Goal: Information Seeking & Learning: Learn about a topic

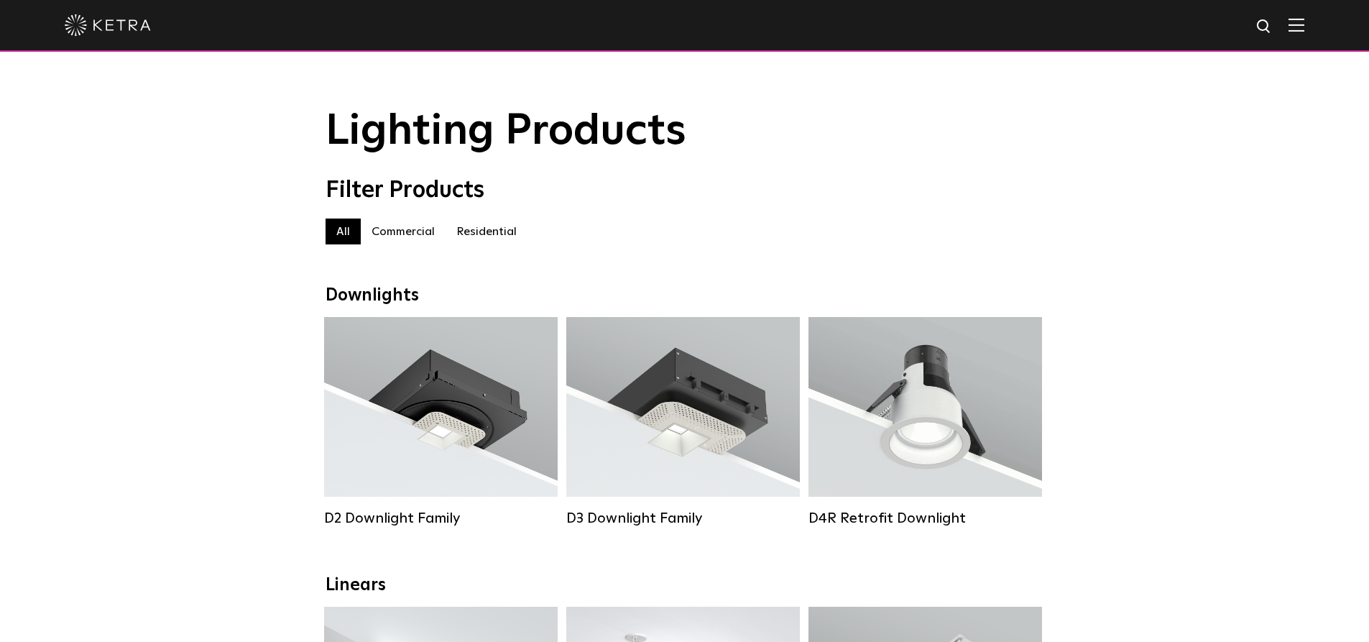
click at [591, 27] on div at bounding box center [685, 25] width 1240 height 50
click at [591, 27] on img at bounding box center [1297, 25] width 16 height 14
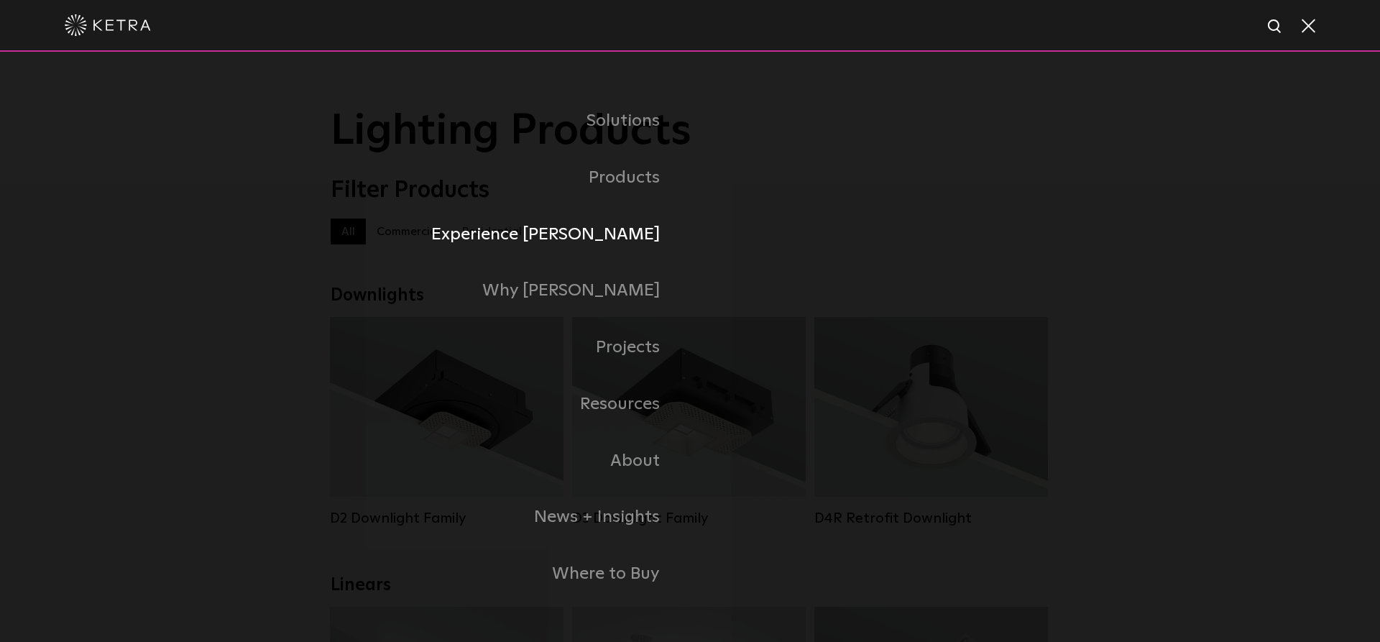
click at [557, 234] on link "Experience [PERSON_NAME]" at bounding box center [510, 234] width 359 height 57
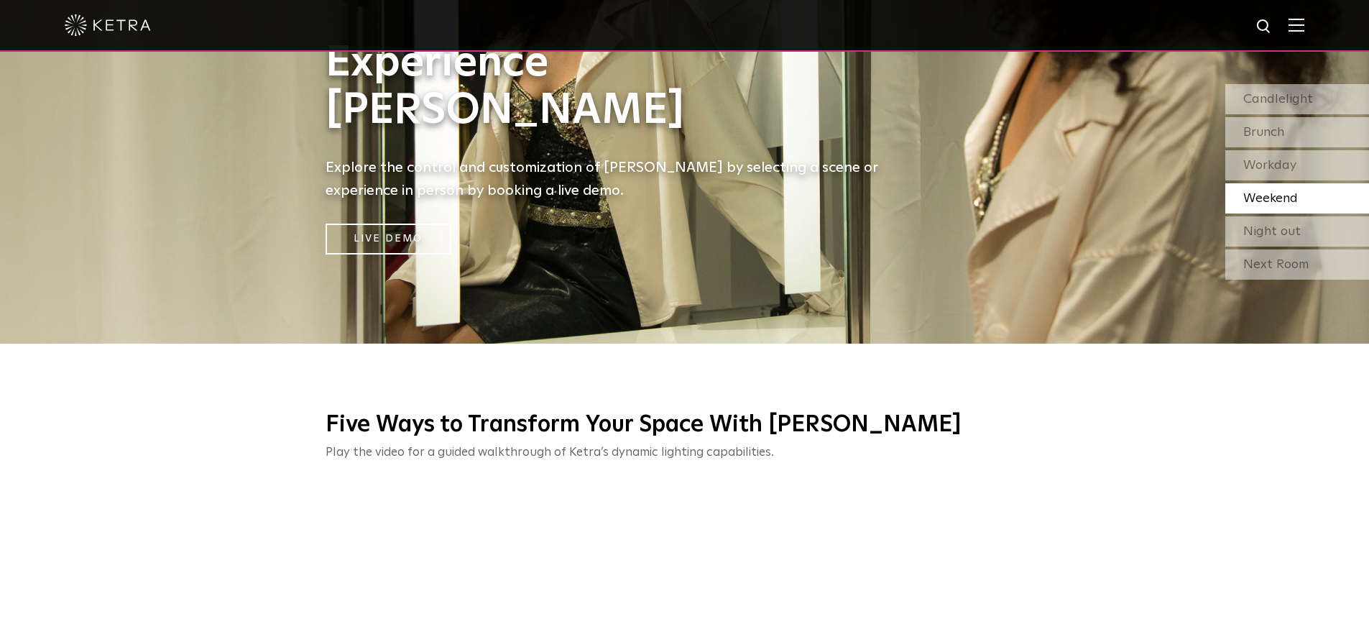
scroll to position [274, 0]
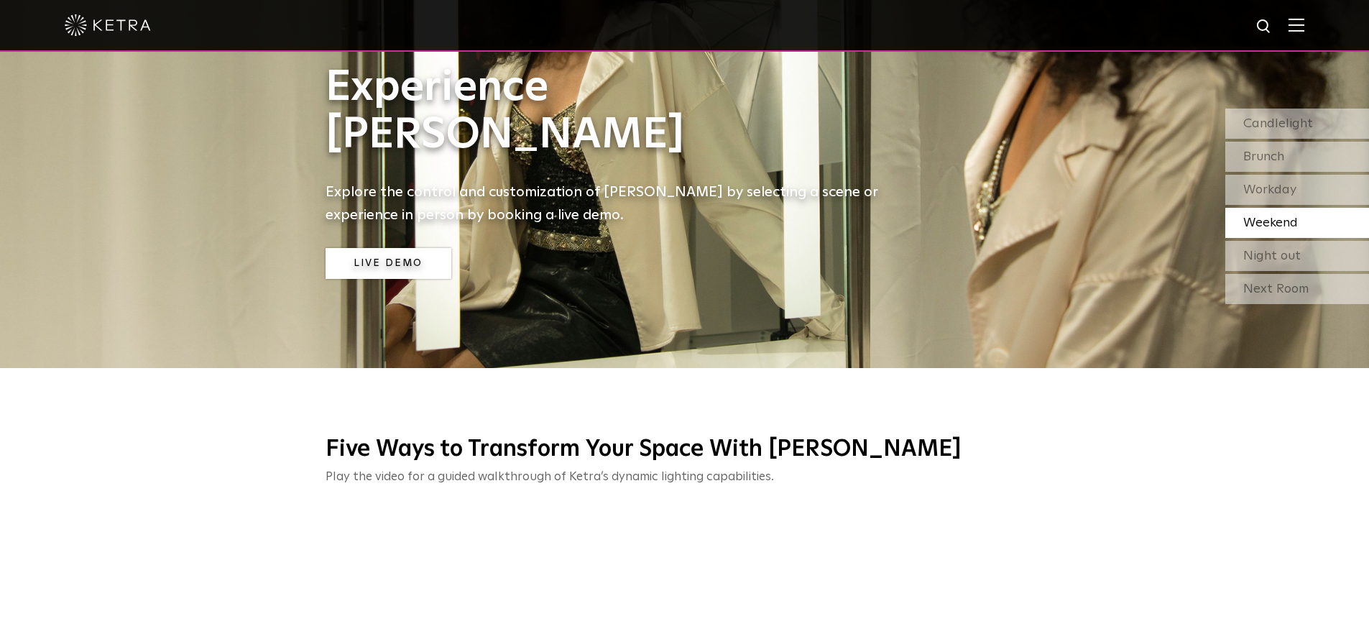
click at [400, 252] on link "Live Demo" at bounding box center [389, 263] width 126 height 31
